Goal: Find specific page/section: Locate a particular part of the current website

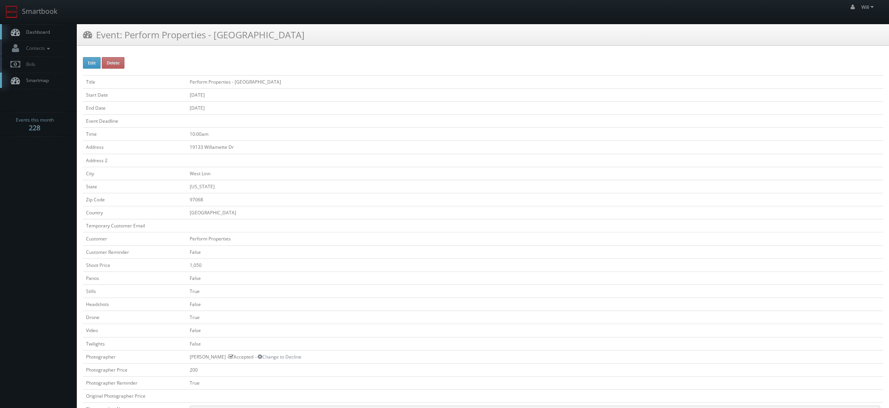
scroll to position [230, 0]
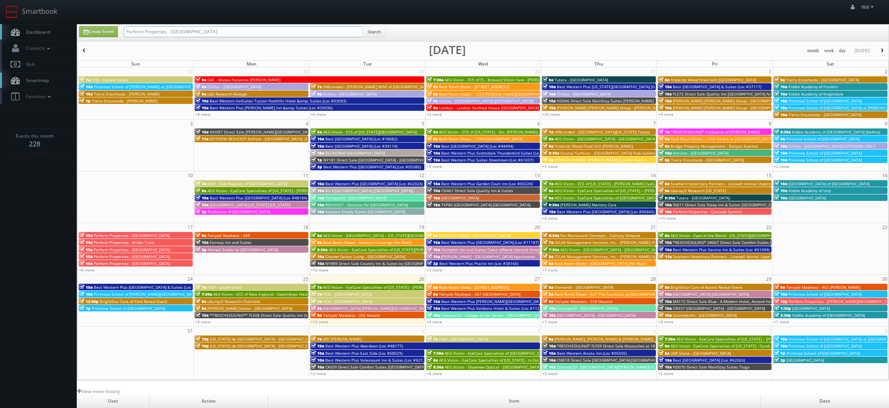
drag, startPoint x: 236, startPoint y: 30, endPoint x: 35, endPoint y: -1, distance: 203.9
click at [35, 0] on html "Smartbook Toggle Side Navigation Toggle Top Navigation Will Will Profile Logout…" at bounding box center [444, 269] width 889 height 539
paste input "([DATE]) Perform Properties - [GEOGRAPHIC_DATA]"
drag, startPoint x: 151, startPoint y: 29, endPoint x: 41, endPoint y: 2, distance: 113.8
click at [43, 3] on body "Smartbook Toggle Side Navigation Toggle Top Navigation Will Will Profile Logout…" at bounding box center [444, 269] width 889 height 539
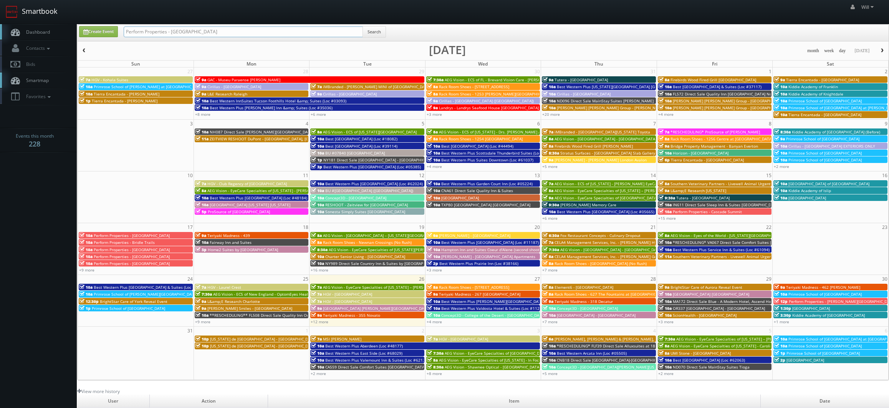
type input "Perform Properties - [GEOGRAPHIC_DATA]"
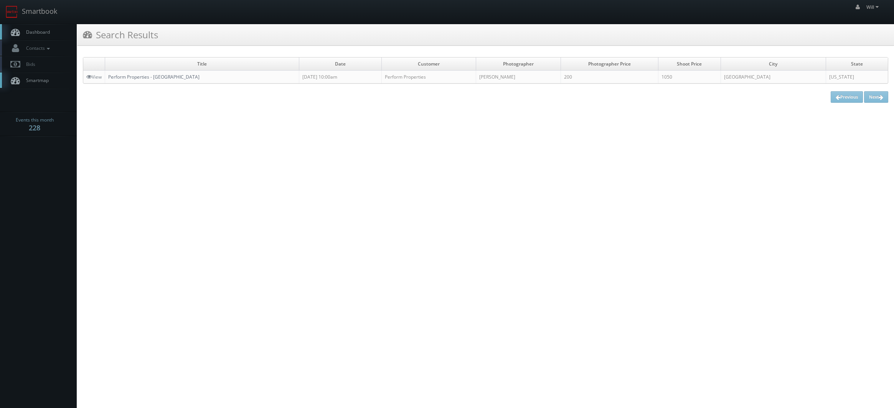
click at [128, 75] on link "Perform Properties - [GEOGRAPHIC_DATA]" at bounding box center [153, 77] width 91 height 7
